Goal: Information Seeking & Learning: Learn about a topic

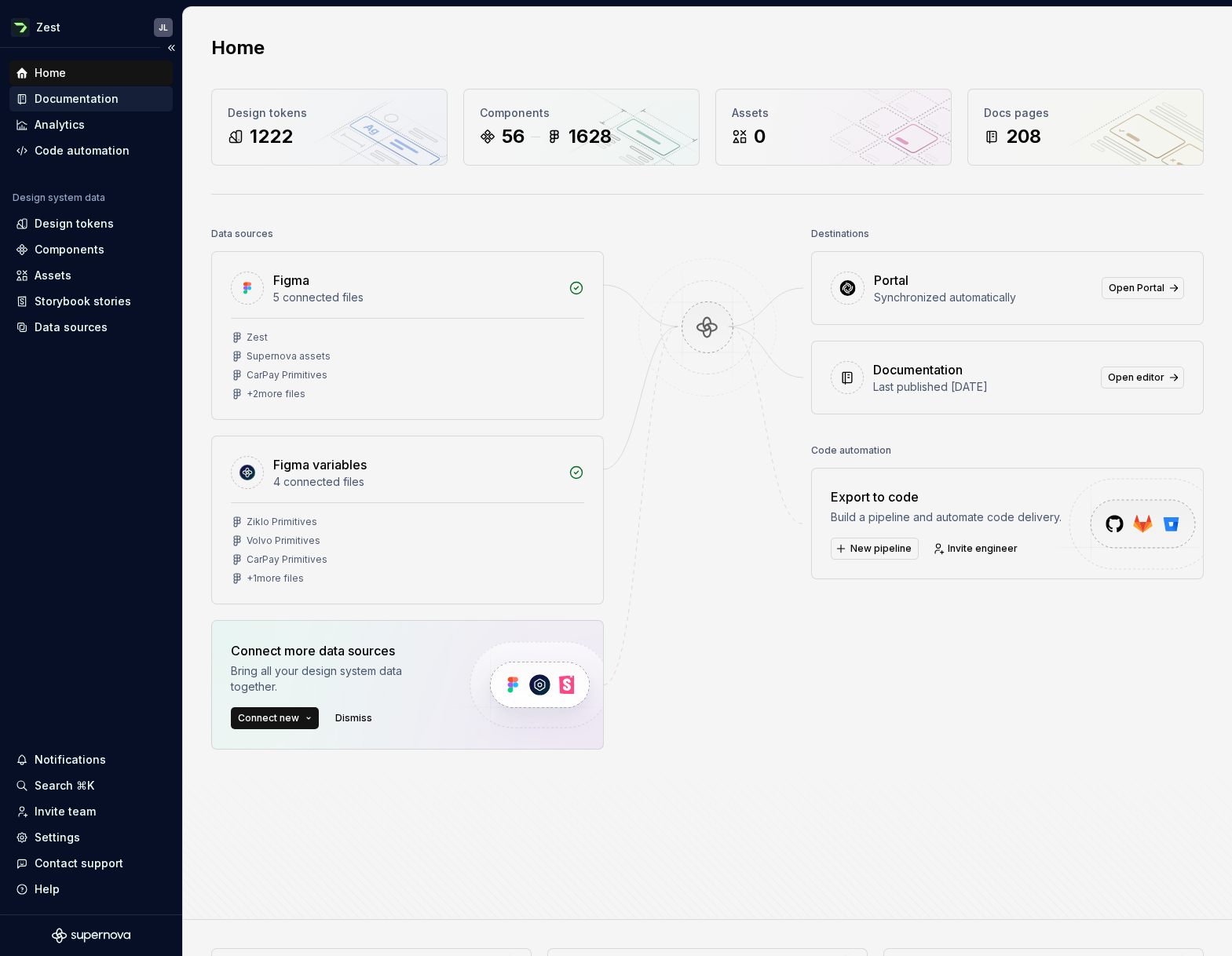
click at [81, 98] on div "Documentation" at bounding box center [76, 99] width 84 height 16
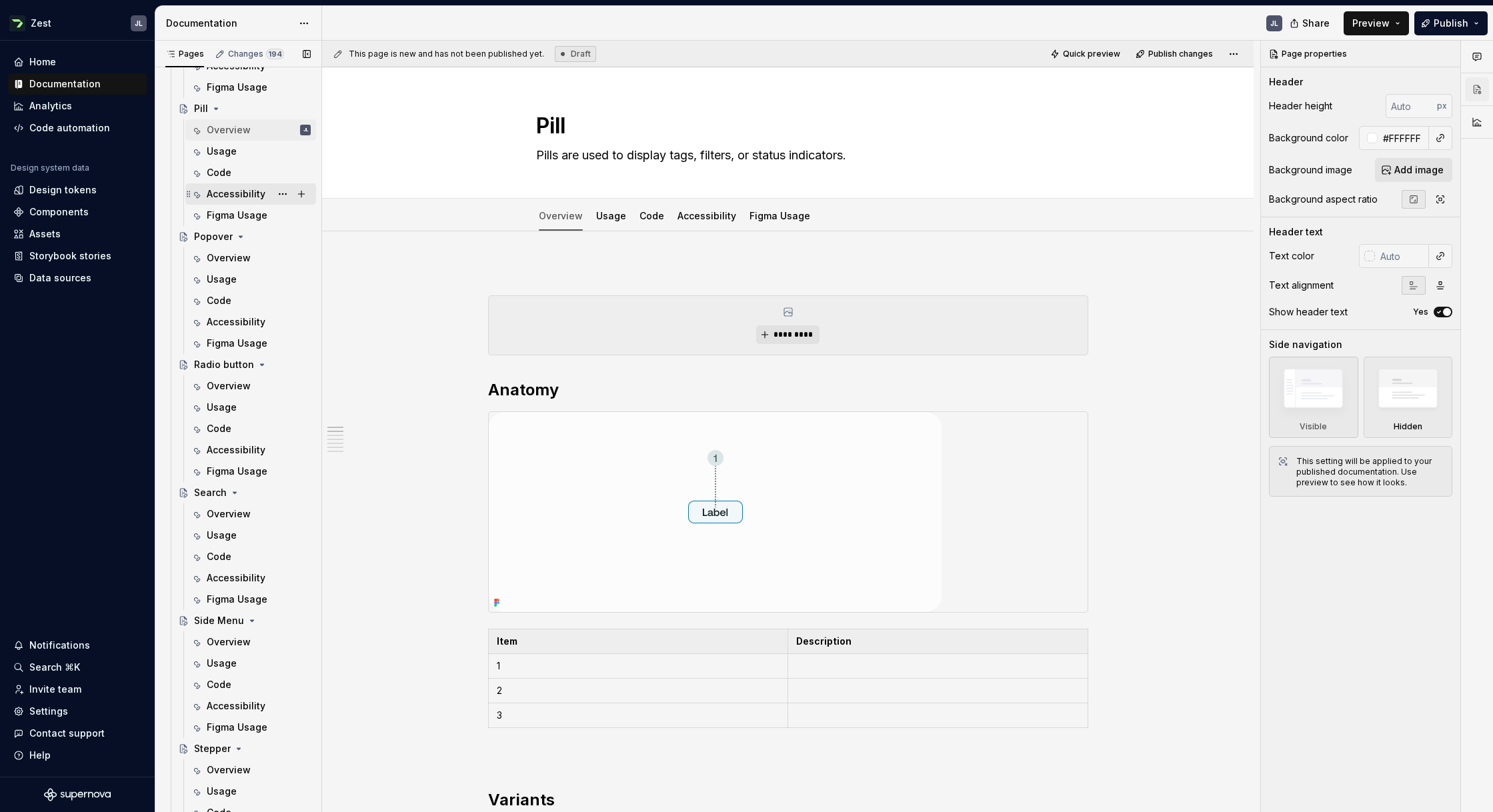
scroll to position [3029, 0]
click at [214, 622] on div "Side Menu" at bounding box center [219, 620] width 50 height 13
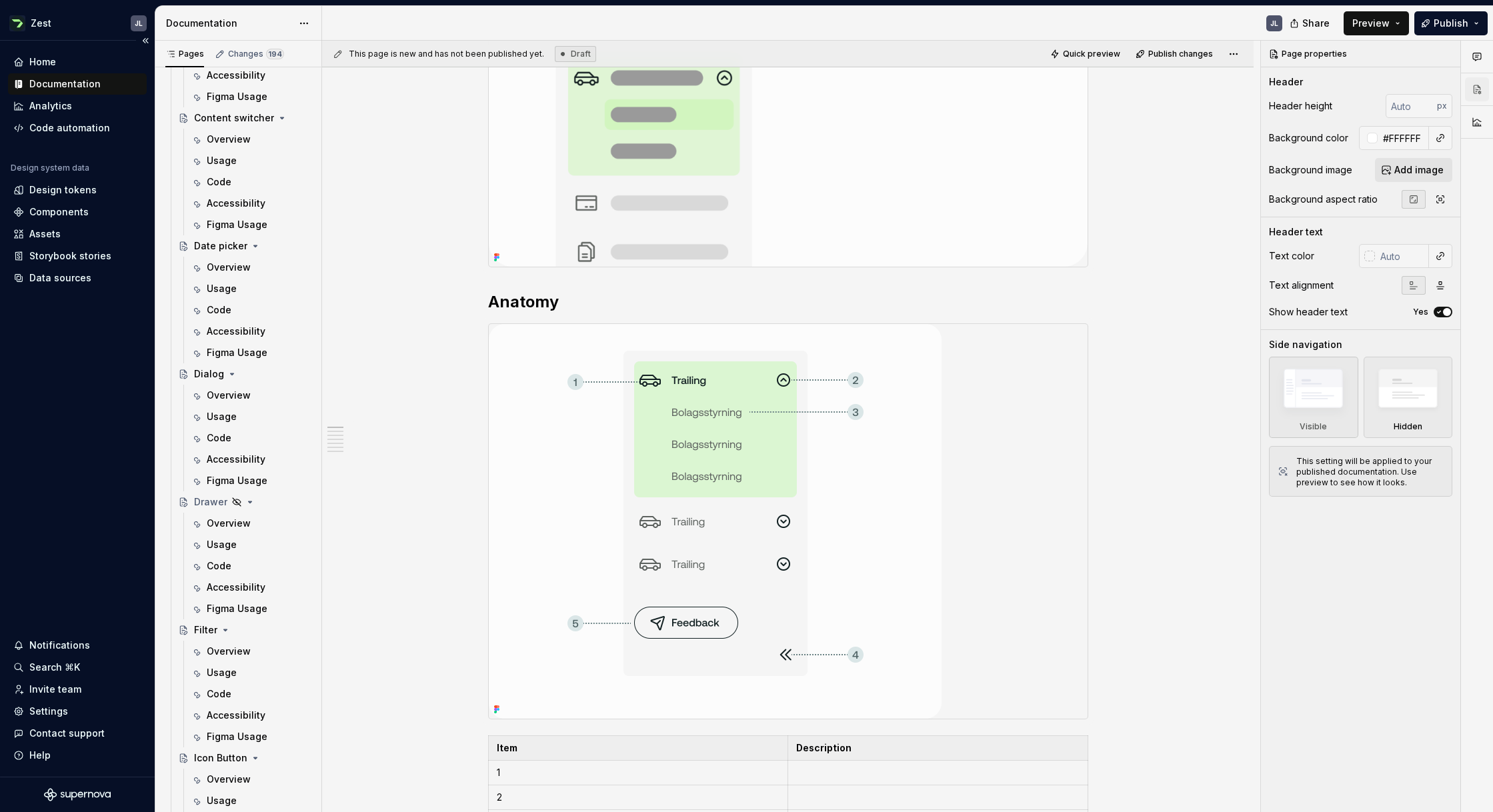
scroll to position [1611, 0]
type textarea "*"
